Goal: Navigation & Orientation: Find specific page/section

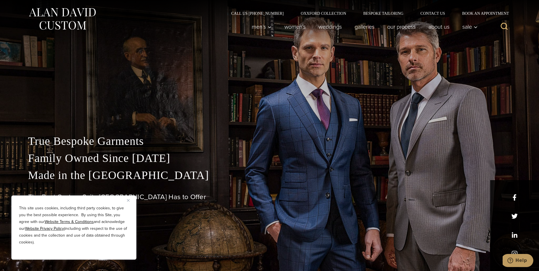
click at [128, 198] on button "Close" at bounding box center [130, 200] width 7 height 7
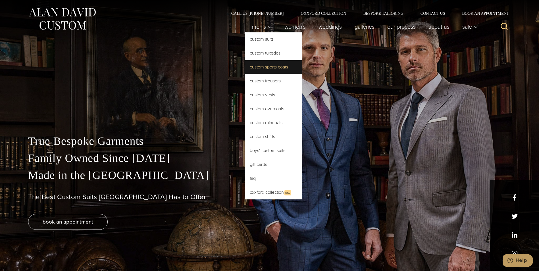
click at [261, 71] on link "Custom Sports Coats" at bounding box center [273, 67] width 57 height 14
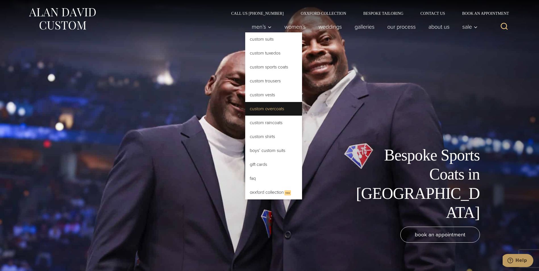
click at [256, 113] on link "Custom Overcoats" at bounding box center [273, 109] width 57 height 14
